Goal: Transaction & Acquisition: Subscribe to service/newsletter

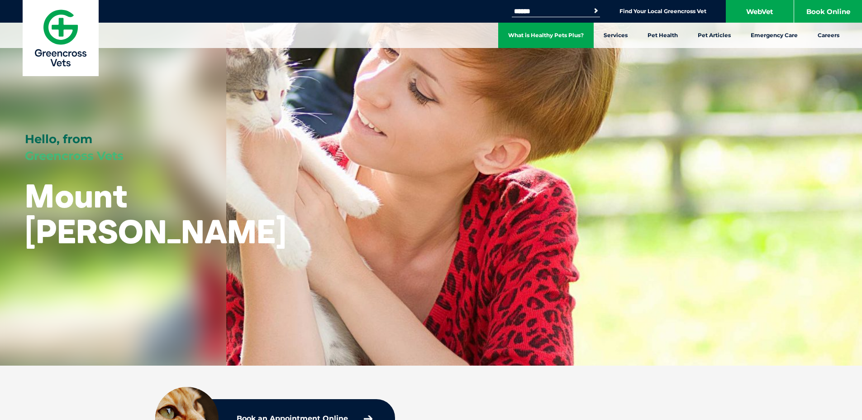
click at [556, 35] on link "What is Healthy Pets Plus?" at bounding box center [546, 35] width 96 height 25
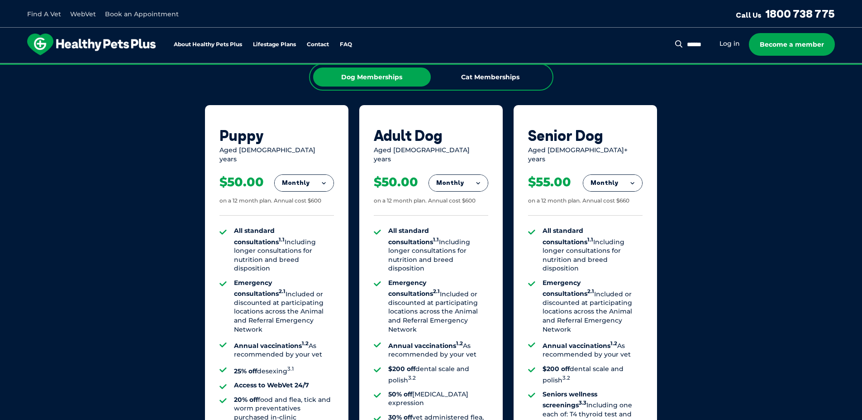
scroll to position [634, 0]
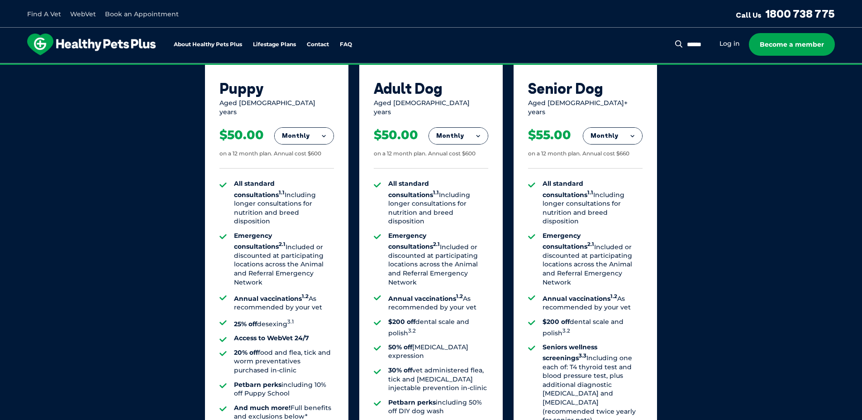
click at [633, 129] on button "Monthly" at bounding box center [613, 136] width 59 height 16
click at [613, 168] on li "Monthly" at bounding box center [613, 176] width 59 height 21
click at [632, 128] on button "Monthly" at bounding box center [613, 136] width 59 height 16
click at [608, 191] on li "Yearly" at bounding box center [613, 197] width 59 height 21
click at [632, 128] on button "Yearly" at bounding box center [613, 136] width 59 height 16
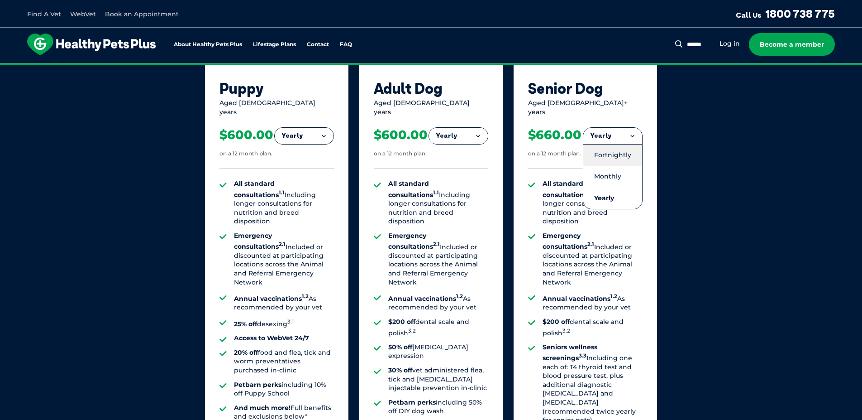
click at [623, 147] on li "Fortnightly" at bounding box center [613, 155] width 59 height 22
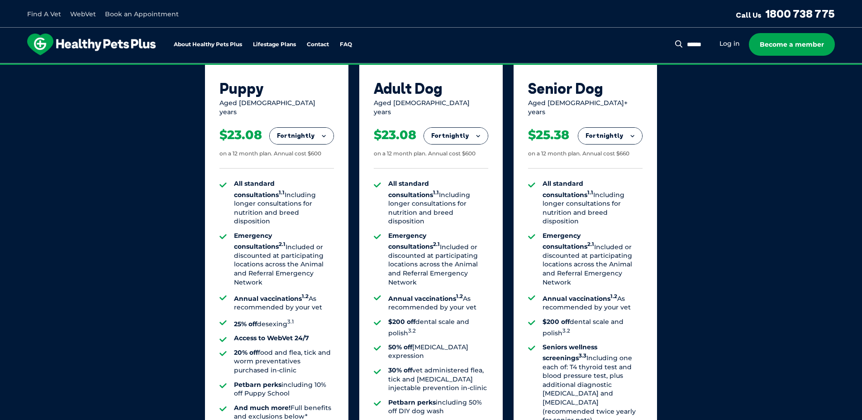
click at [632, 128] on button "Fortnightly" at bounding box center [611, 136] width 64 height 16
click at [607, 169] on li "Monthly" at bounding box center [611, 176] width 64 height 21
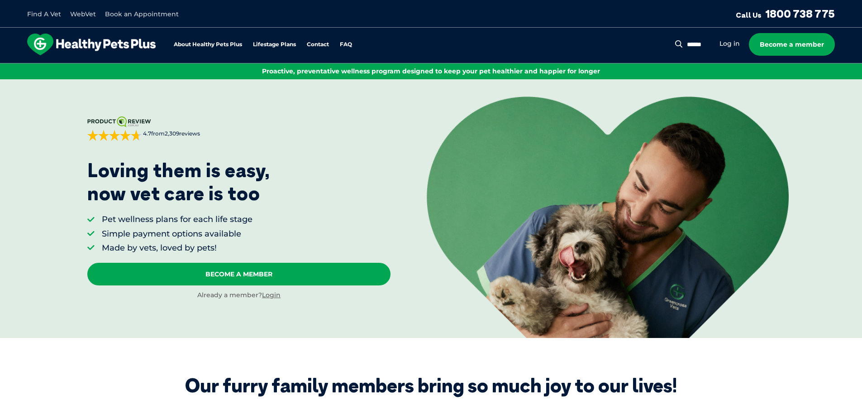
scroll to position [0, 0]
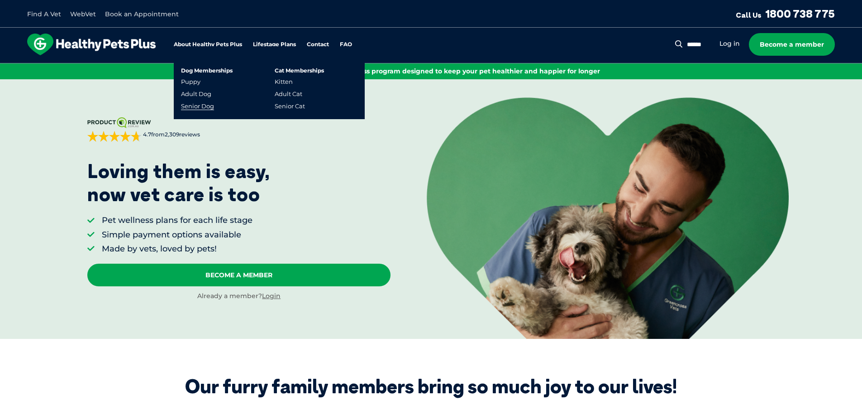
click at [204, 105] on link "Senior Dog" at bounding box center [197, 106] width 33 height 8
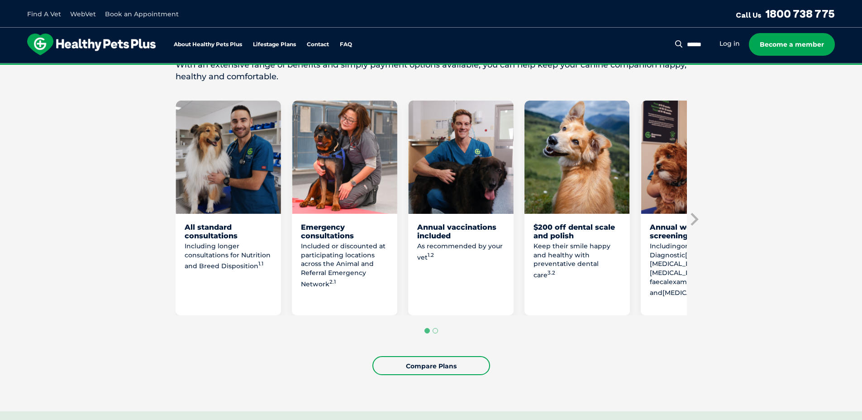
scroll to position [453, 0]
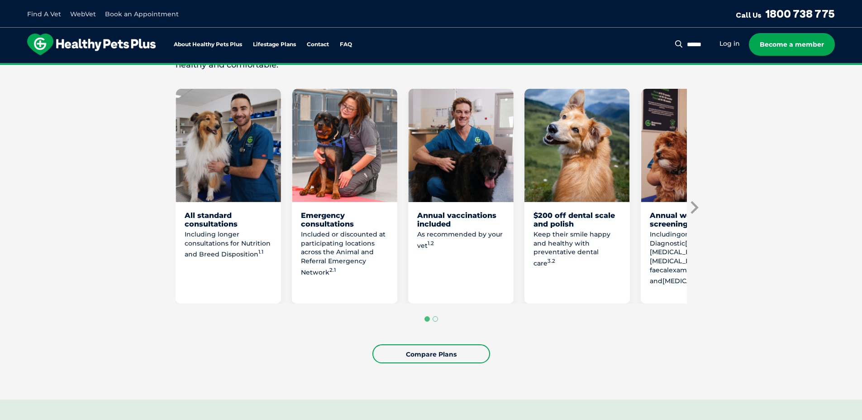
click at [695, 206] on icon "Next slide" at bounding box center [695, 207] width 8 height 13
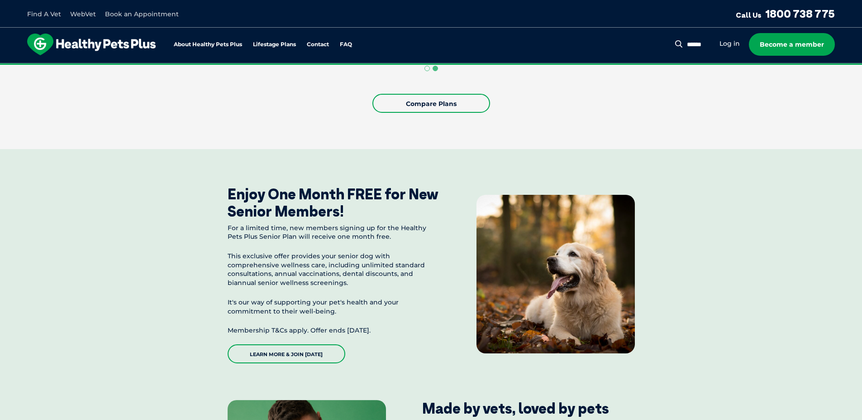
scroll to position [724, 0]
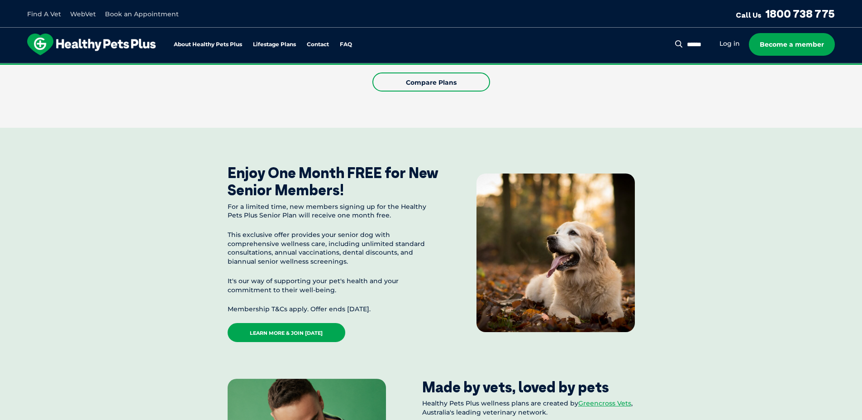
click at [288, 332] on link "Learn More & Join Today" at bounding box center [287, 332] width 118 height 19
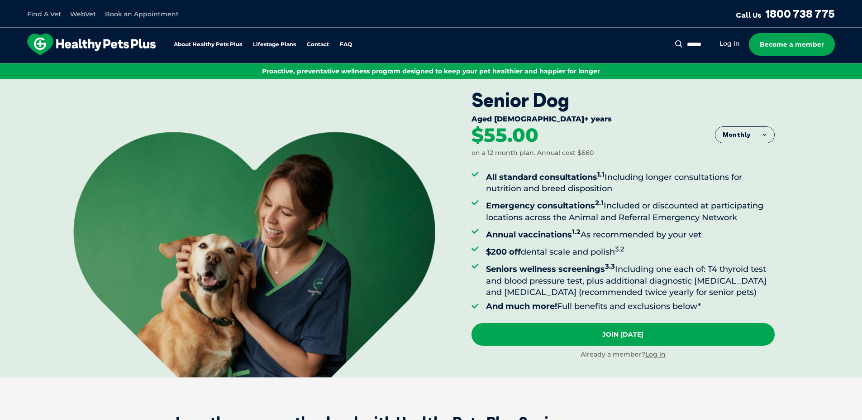
scroll to position [0, 0]
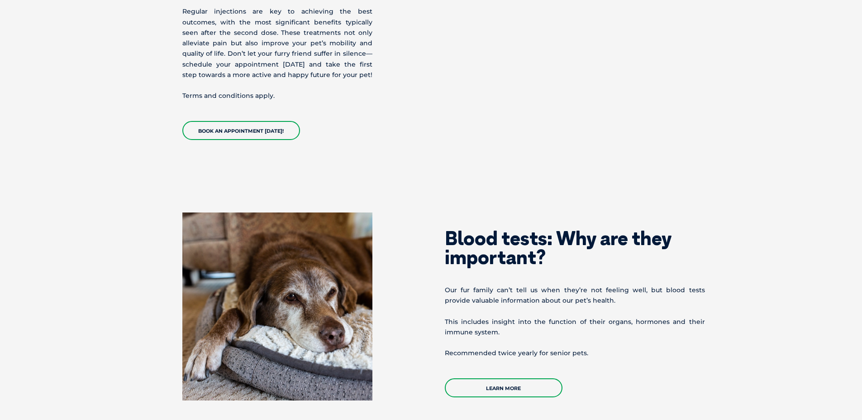
scroll to position [1630, 0]
